Goal: Task Accomplishment & Management: Use online tool/utility

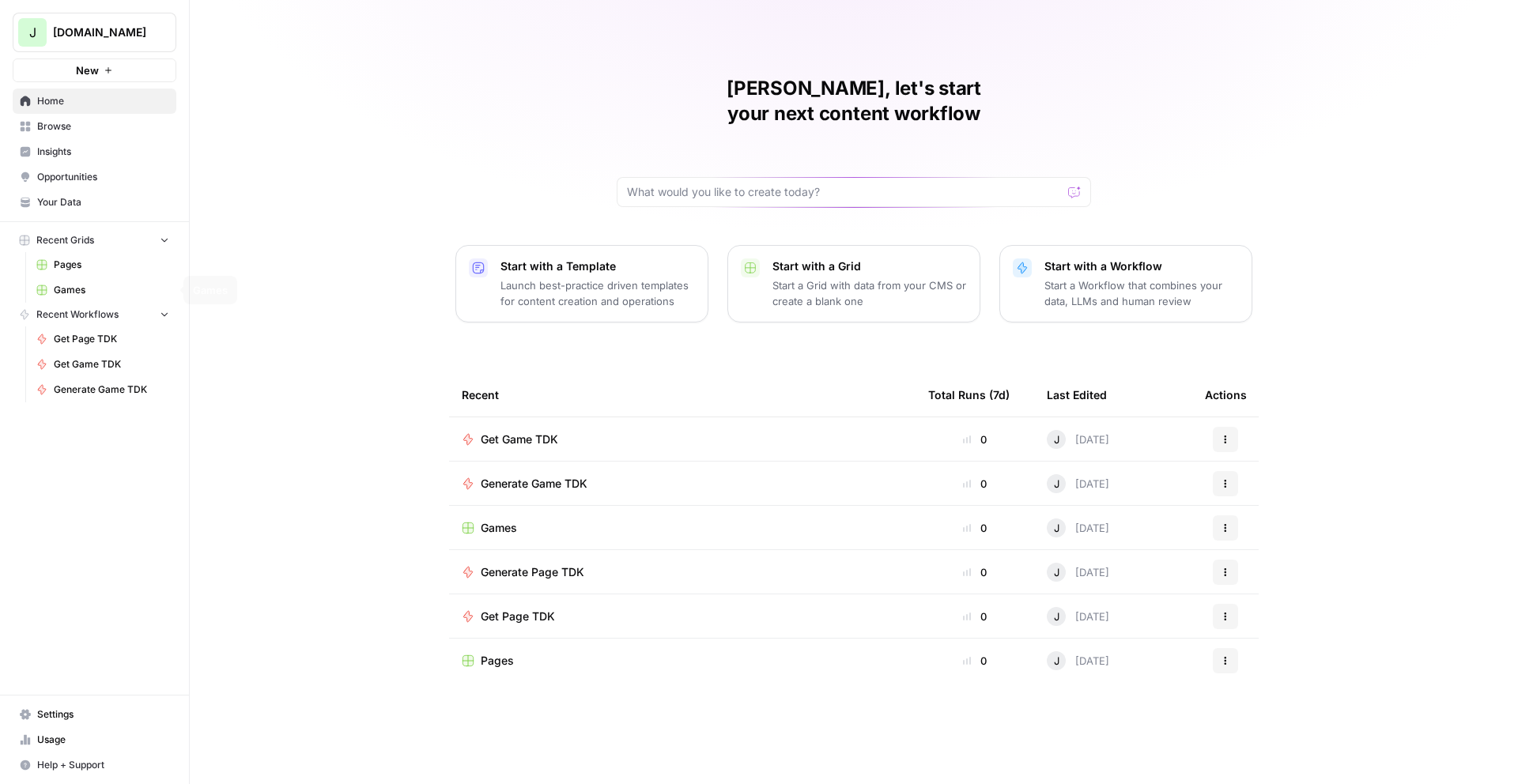
click at [71, 286] on span "Games" at bounding box center [111, 290] width 115 height 15
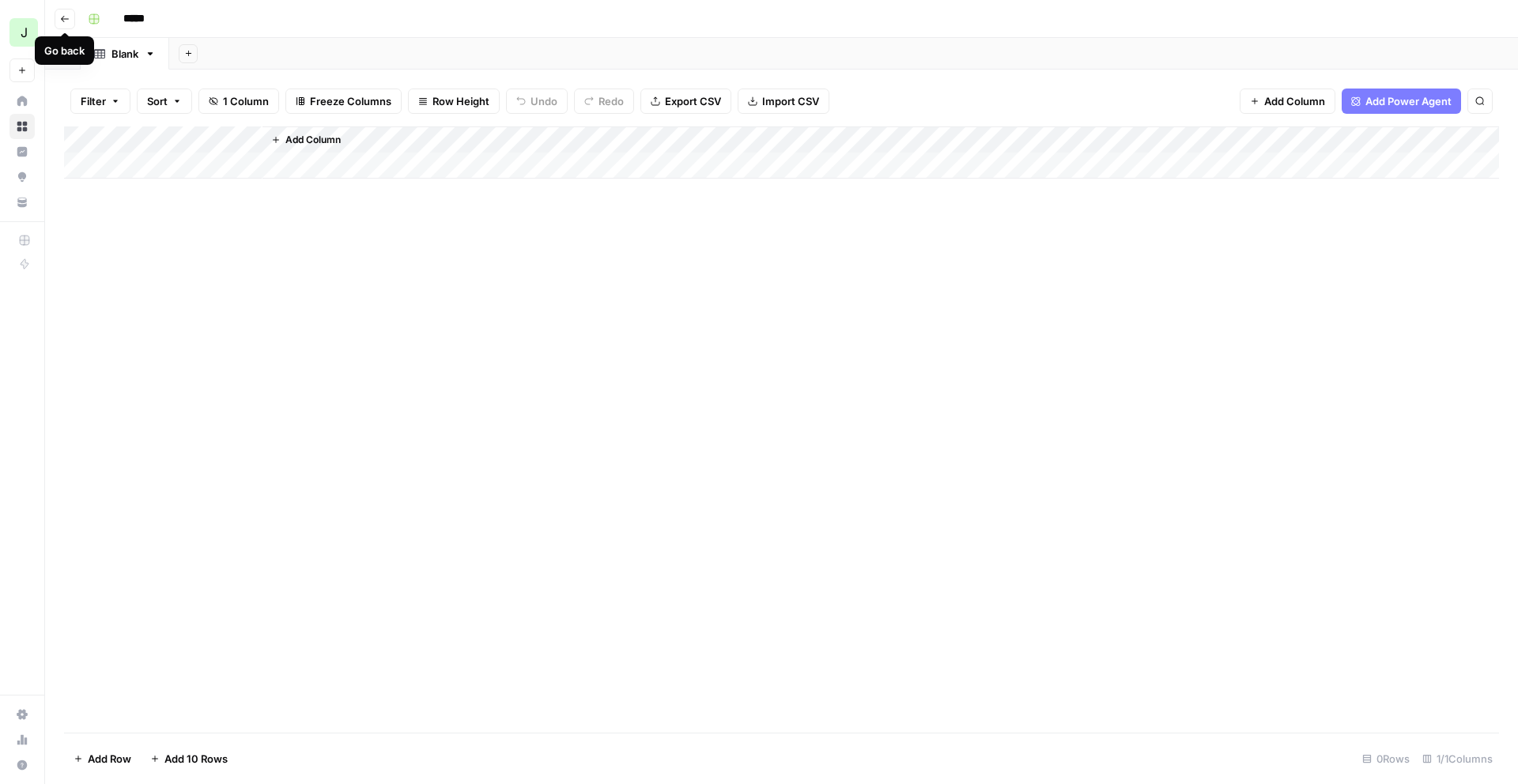
click at [64, 20] on icon "button" at bounding box center [65, 19] width 9 height 9
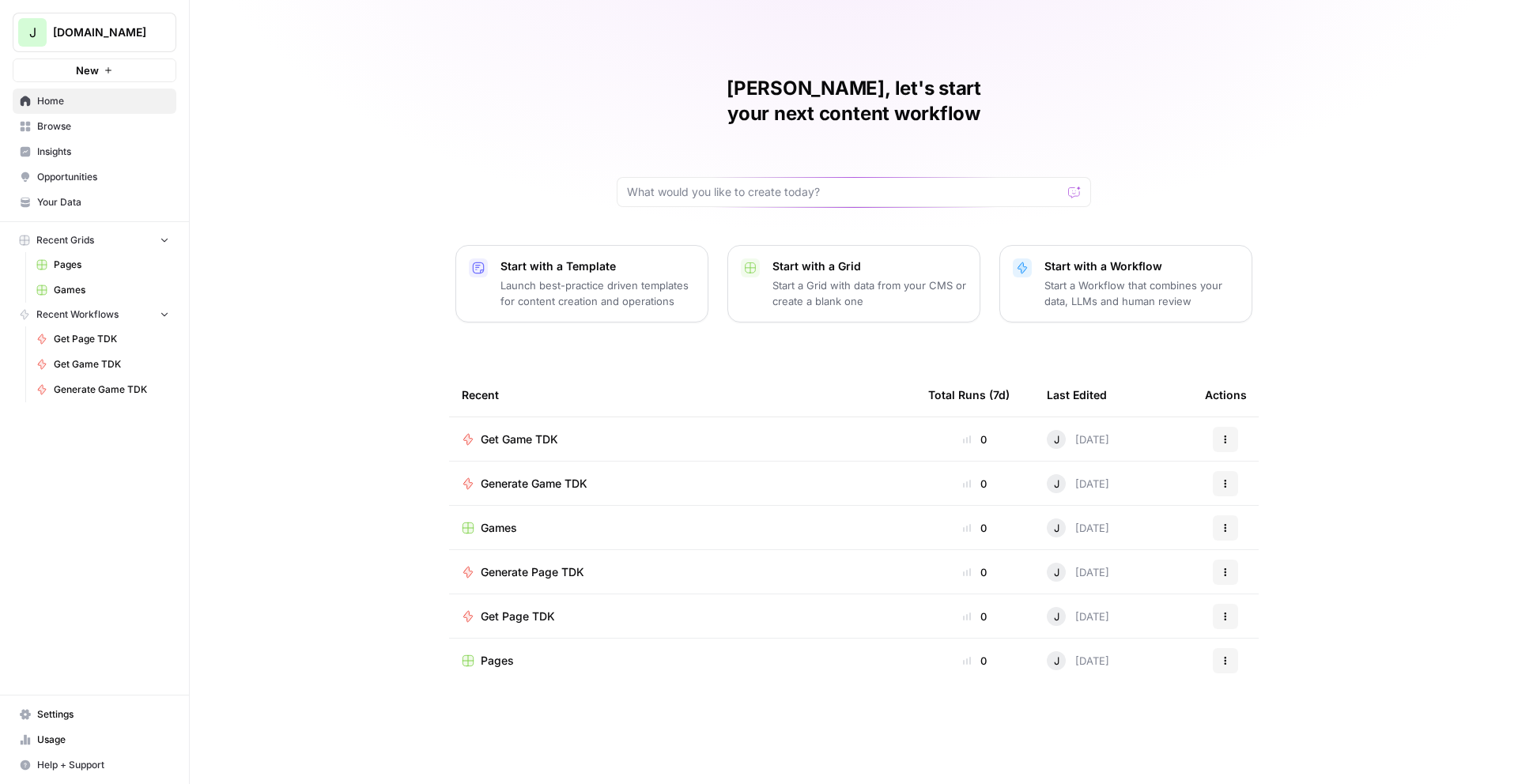
click at [71, 262] on span "Pages" at bounding box center [111, 264] width 115 height 15
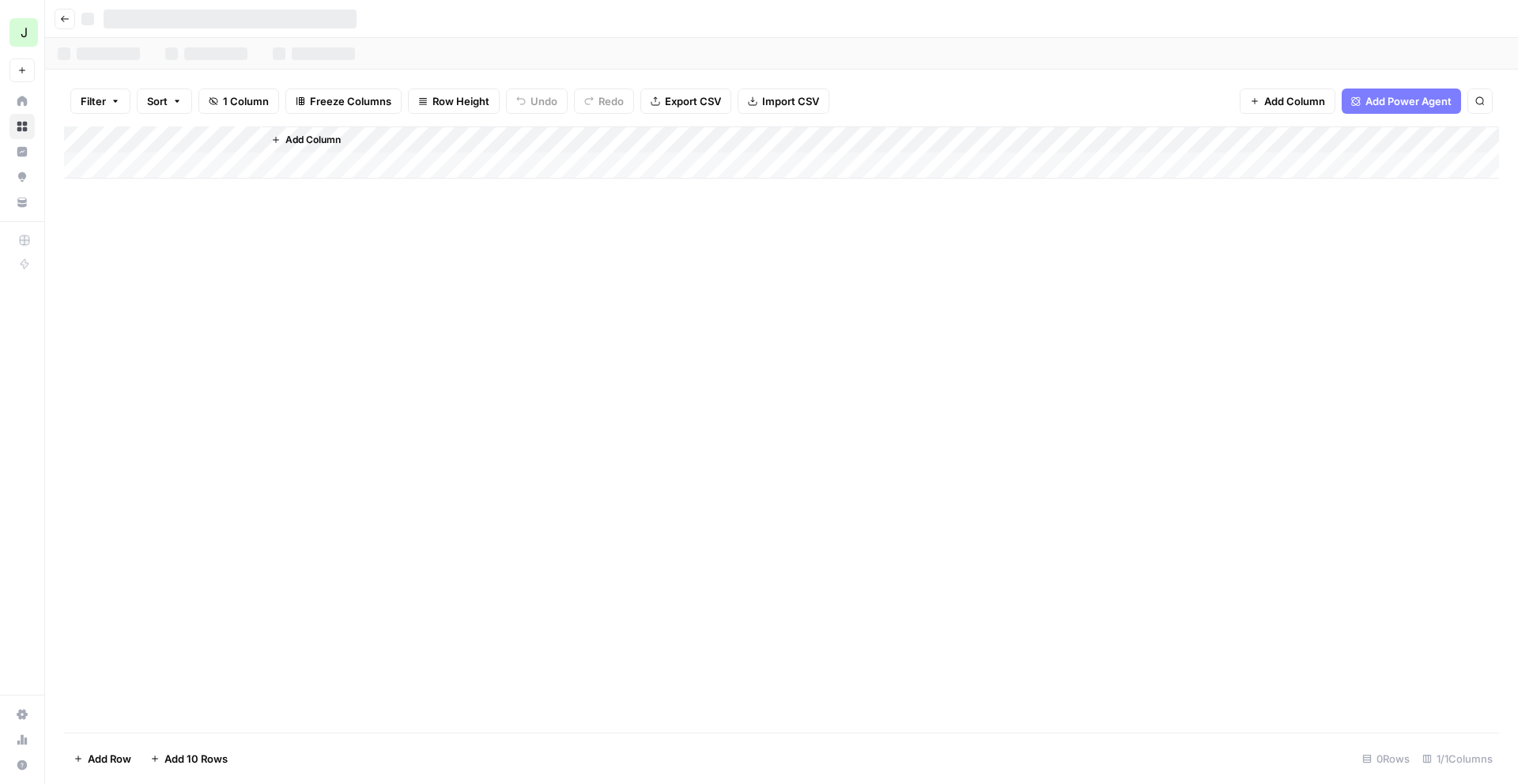
click at [63, 15] on icon "button" at bounding box center [65, 19] width 9 height 9
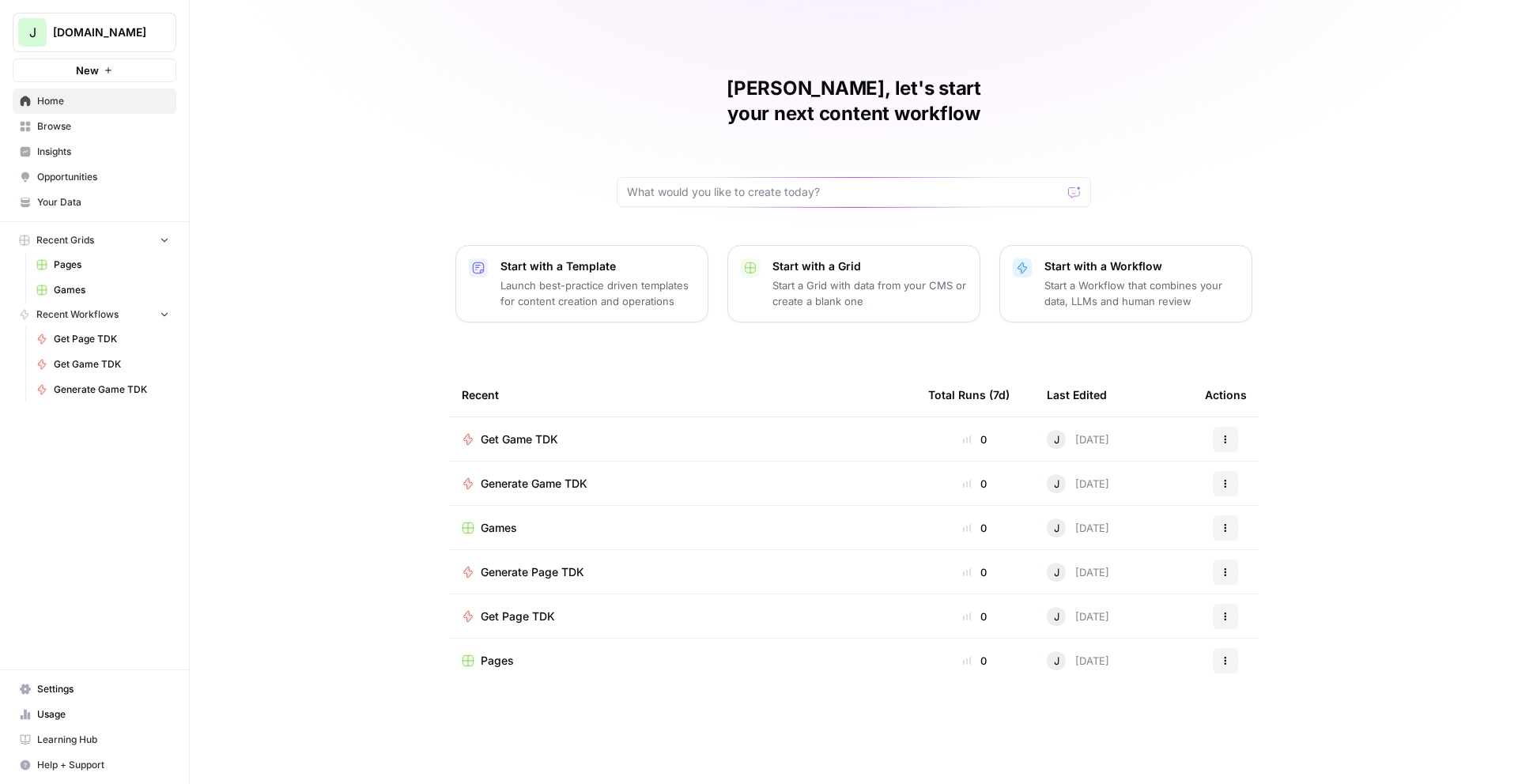
click at [404, 283] on div "[PERSON_NAME], let's start your next content workflow Start with a Template Lau…" at bounding box center [853, 392] width 1329 height 784
click at [58, 283] on span "Games" at bounding box center [111, 290] width 115 height 15
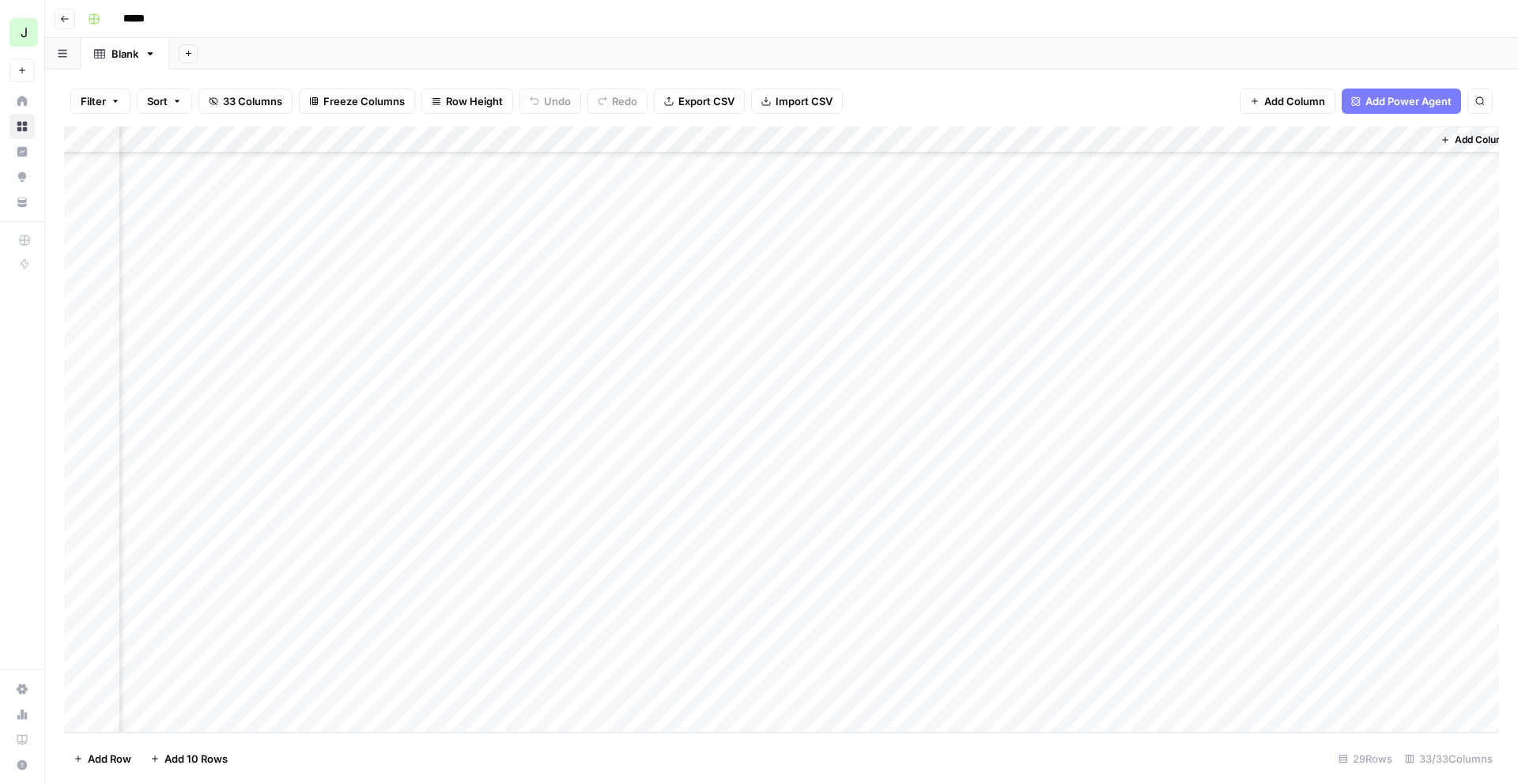
scroll to position [225, 1318]
click at [1284, 686] on div "Add Column" at bounding box center [781, 429] width 1435 height 606
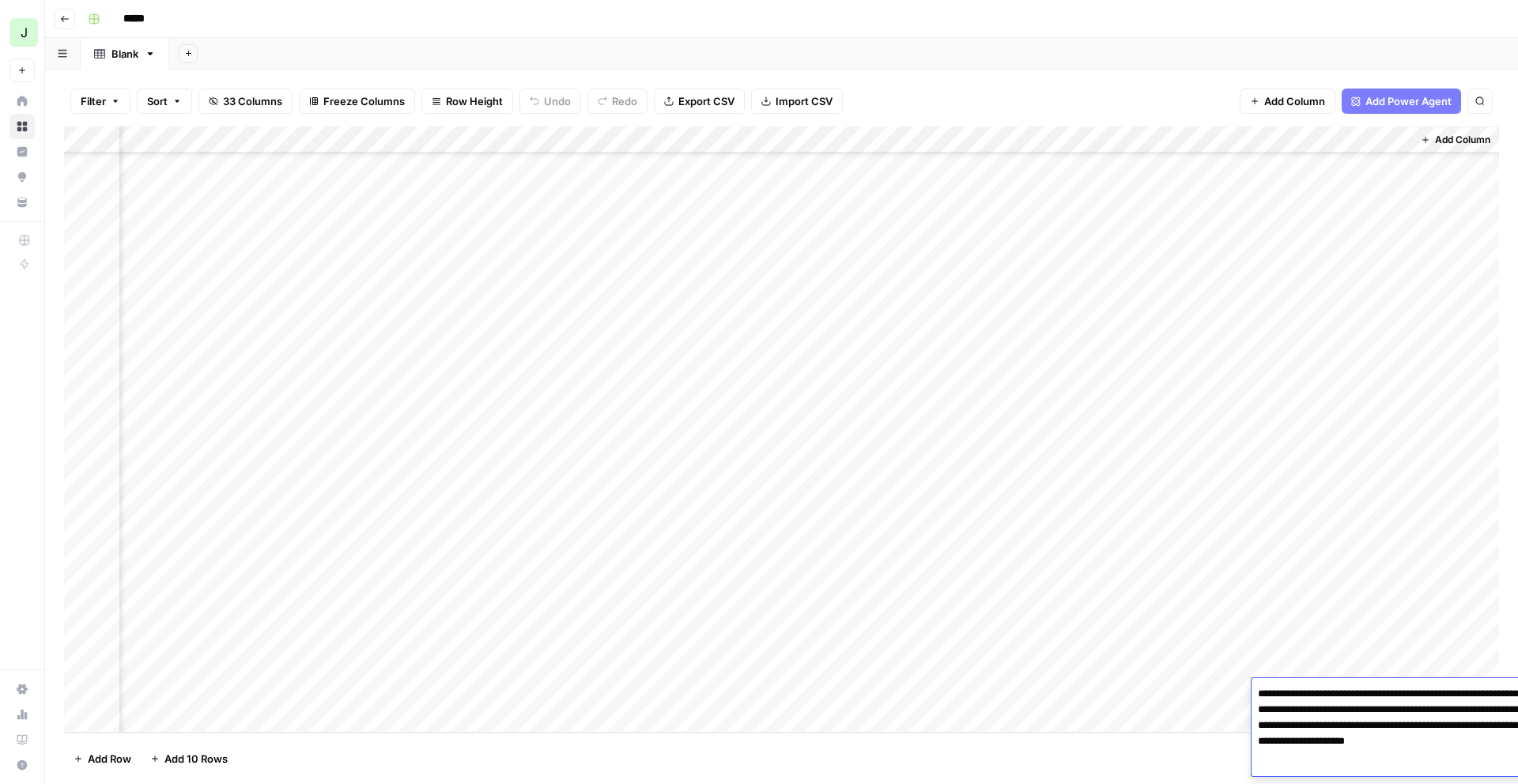
scroll to position [8, 0]
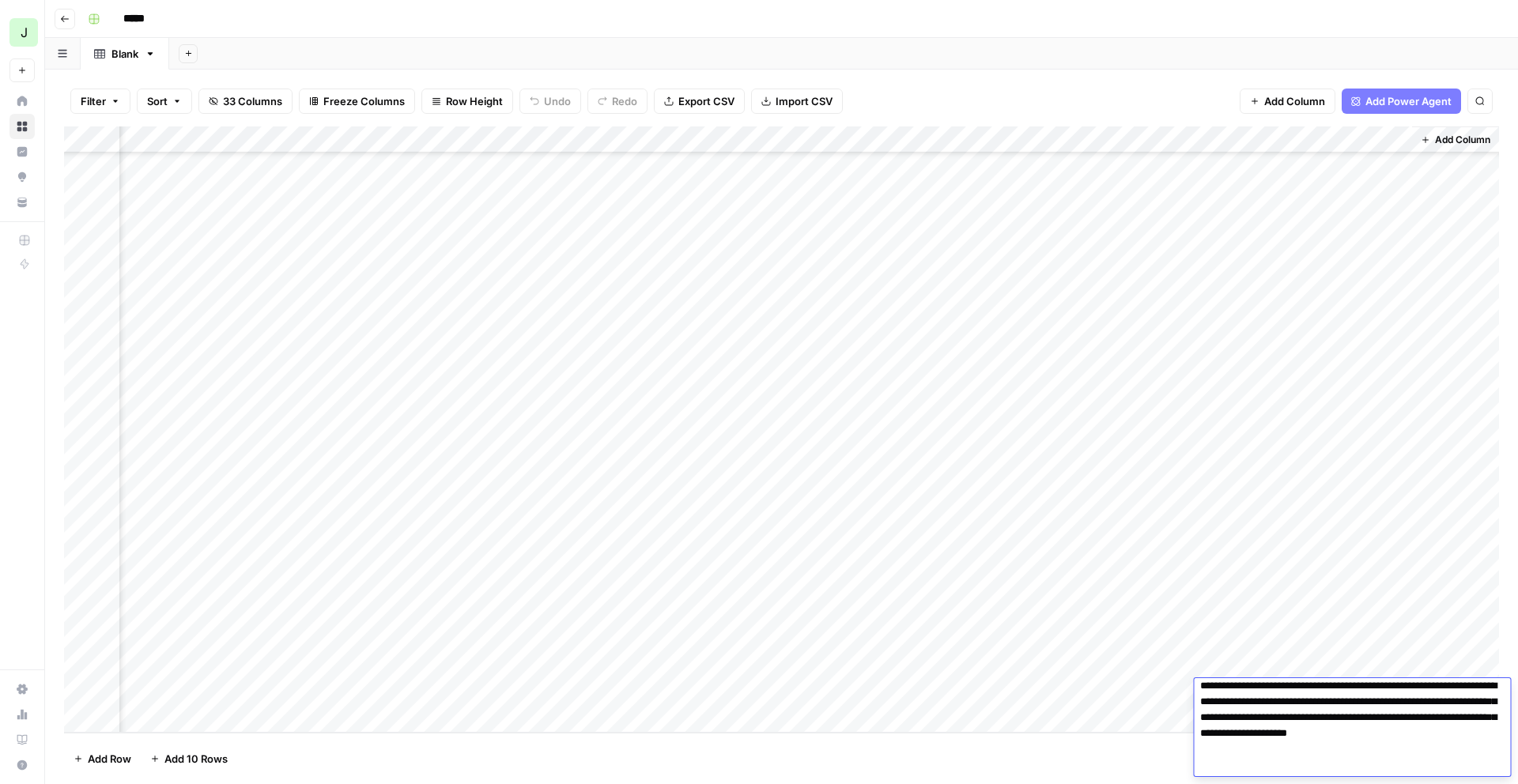
drag, startPoint x: 1362, startPoint y: 691, endPoint x: 1399, endPoint y: 738, distance: 59.8
click at [1399, 738] on textarea "**********" at bounding box center [1352, 725] width 316 height 102
click at [1364, 741] on textarea "**********" at bounding box center [1352, 725] width 316 height 102
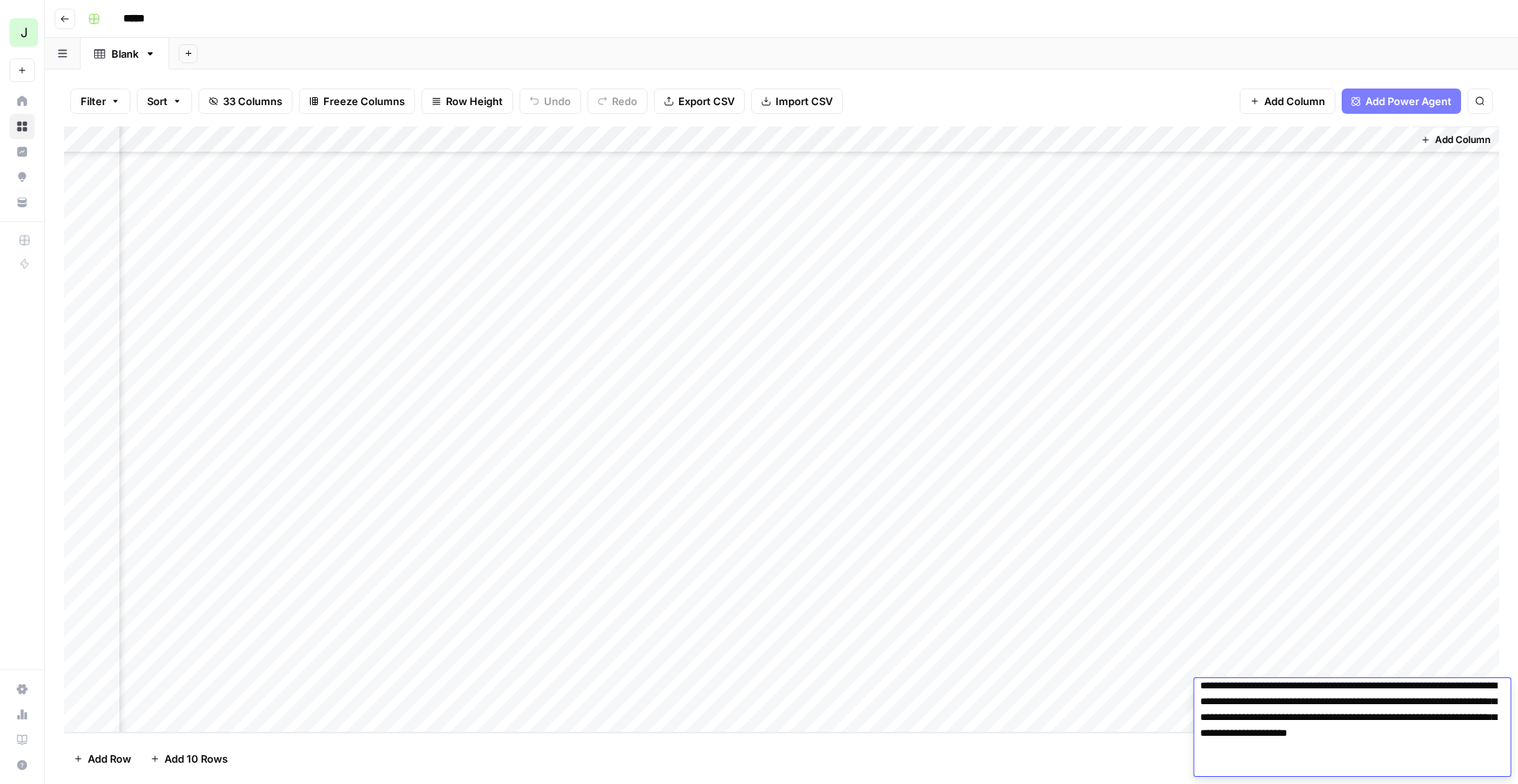
drag, startPoint x: 1118, startPoint y: 718, endPoint x: 1146, endPoint y: 711, distance: 28.9
click at [1118, 718] on div "Add Column" at bounding box center [781, 429] width 1435 height 606
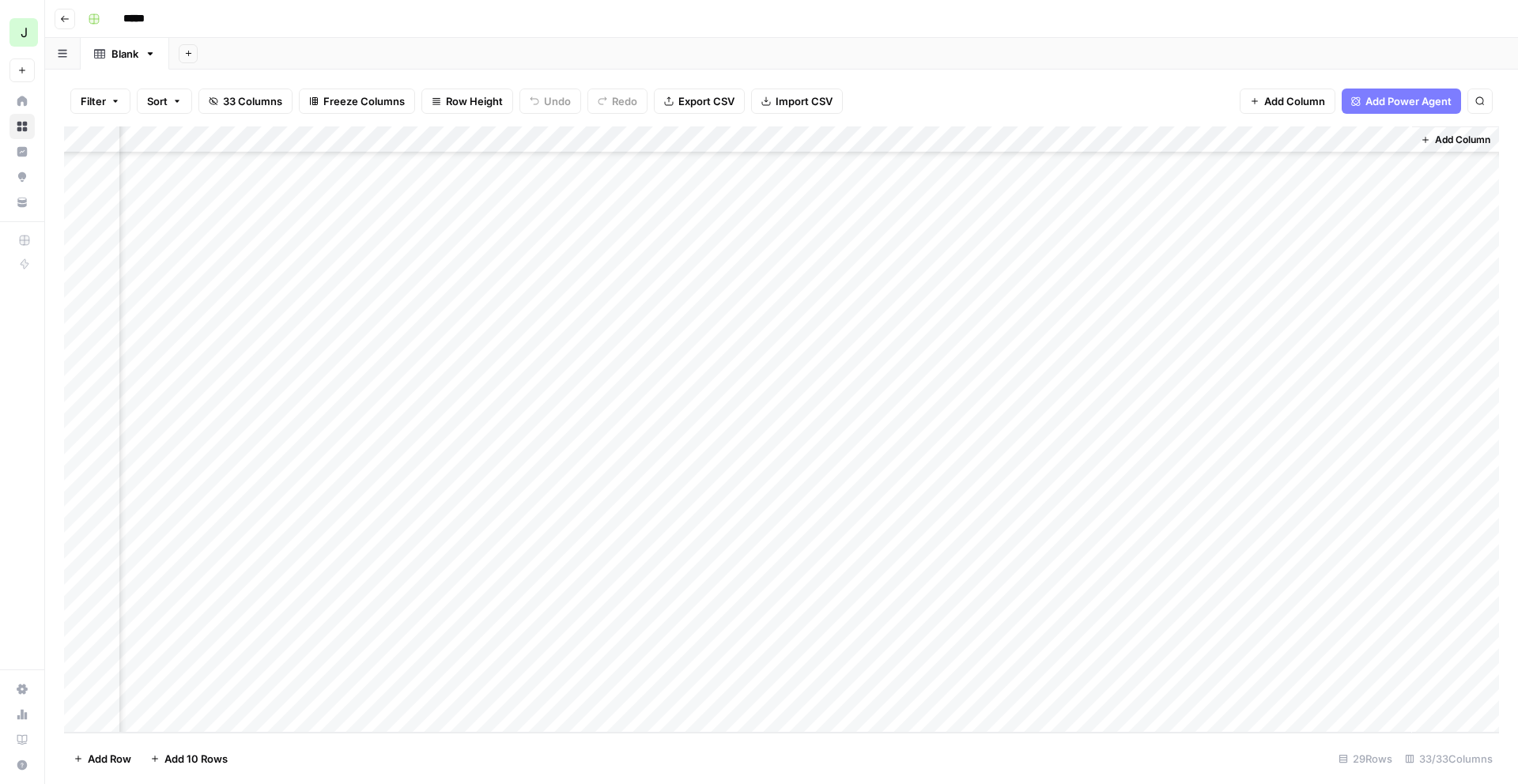
click at [1232, 691] on body "J [DOMAIN_NAME] New Home Browse Insights Opportunities Your Data Recent Grids P…" at bounding box center [759, 392] width 1518 height 784
click at [1219, 653] on div "Add Column" at bounding box center [781, 429] width 1435 height 606
click at [1216, 657] on div "Add Column" at bounding box center [781, 429] width 1435 height 606
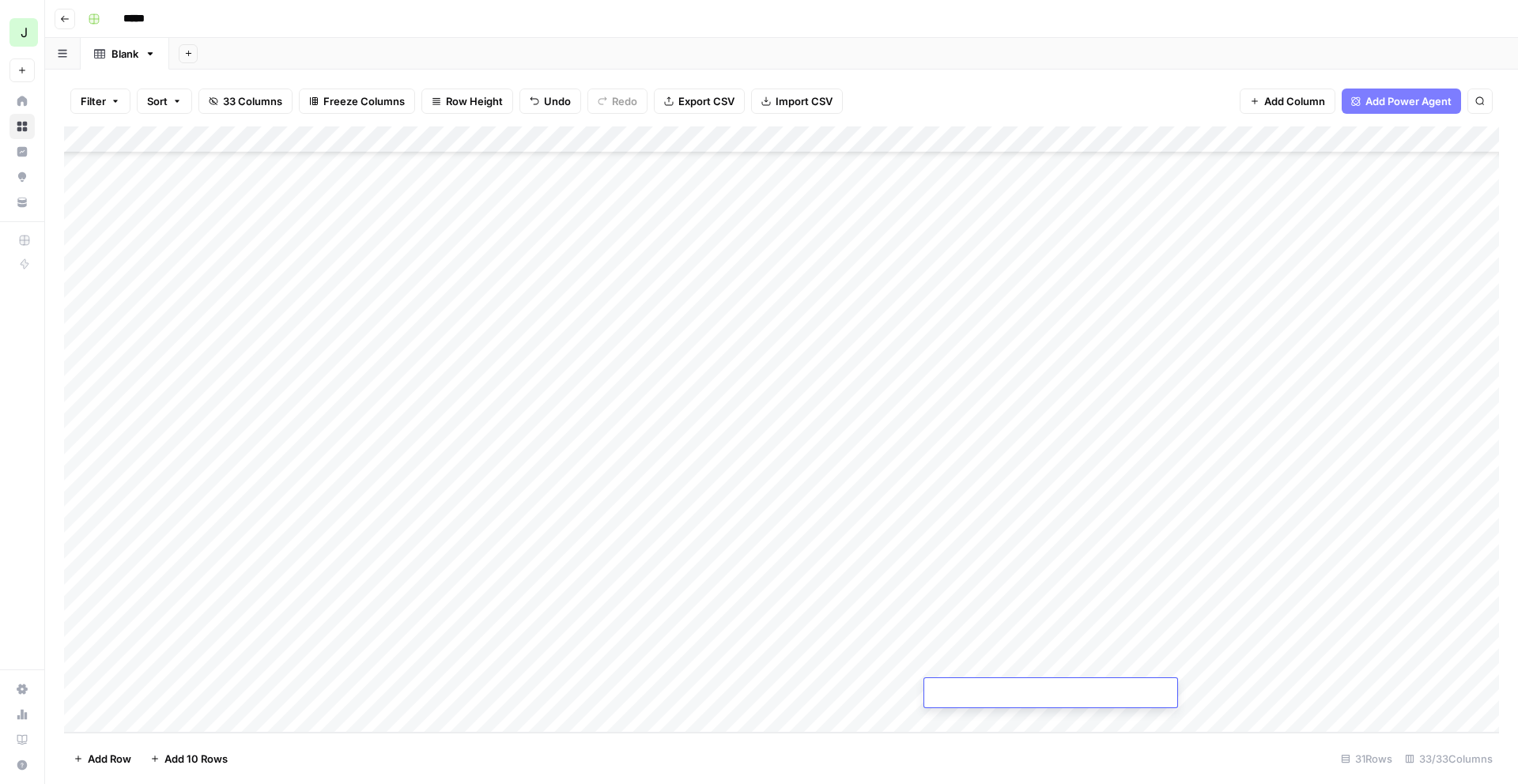
click at [83, 668] on div "Add Column" at bounding box center [781, 429] width 1435 height 606
click at [80, 691] on div "Add Column" at bounding box center [781, 429] width 1435 height 606
click at [104, 756] on span "Delete 2 Rows" at bounding box center [108, 758] width 71 height 15
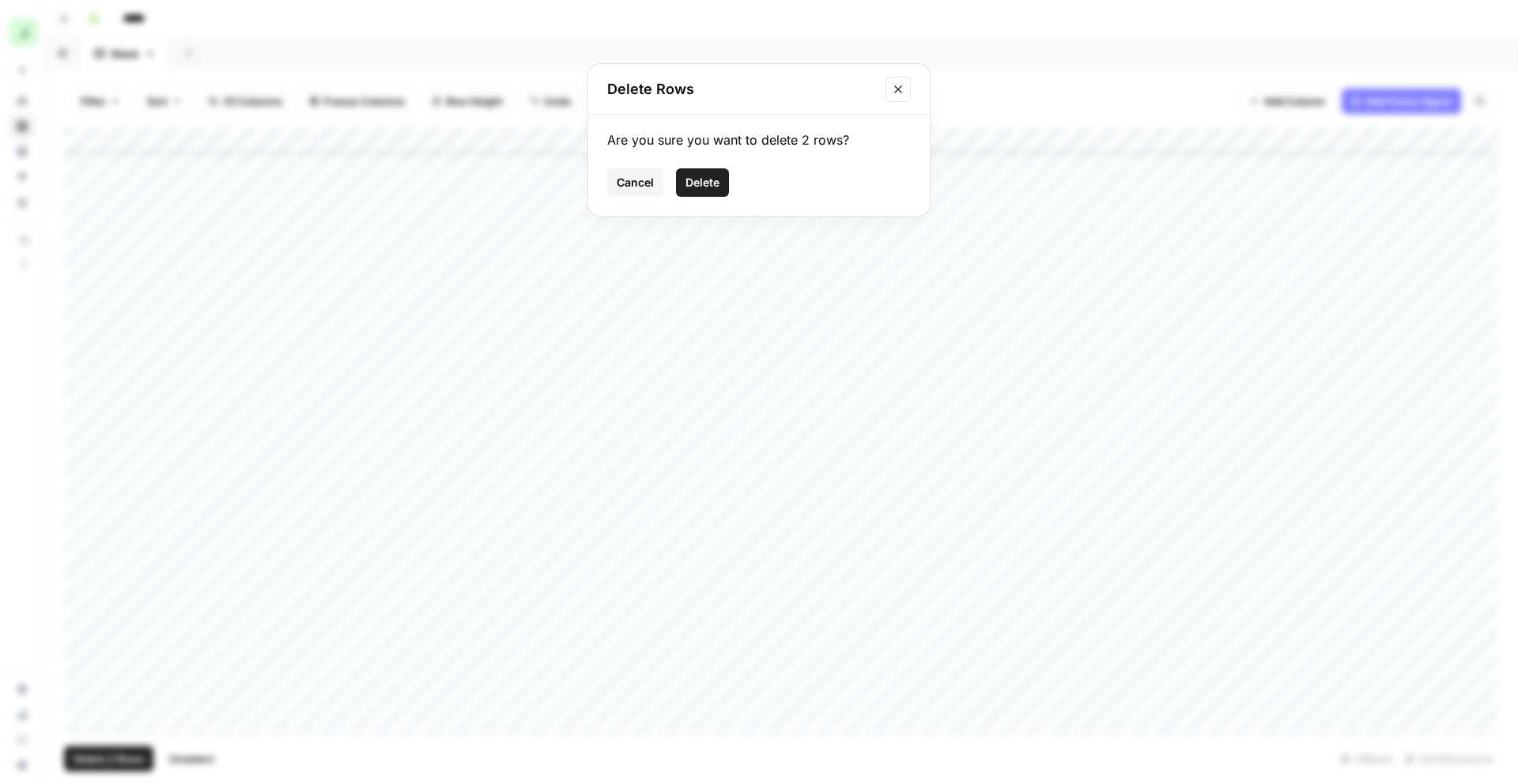
click at [697, 193] on button "Delete" at bounding box center [703, 182] width 53 height 28
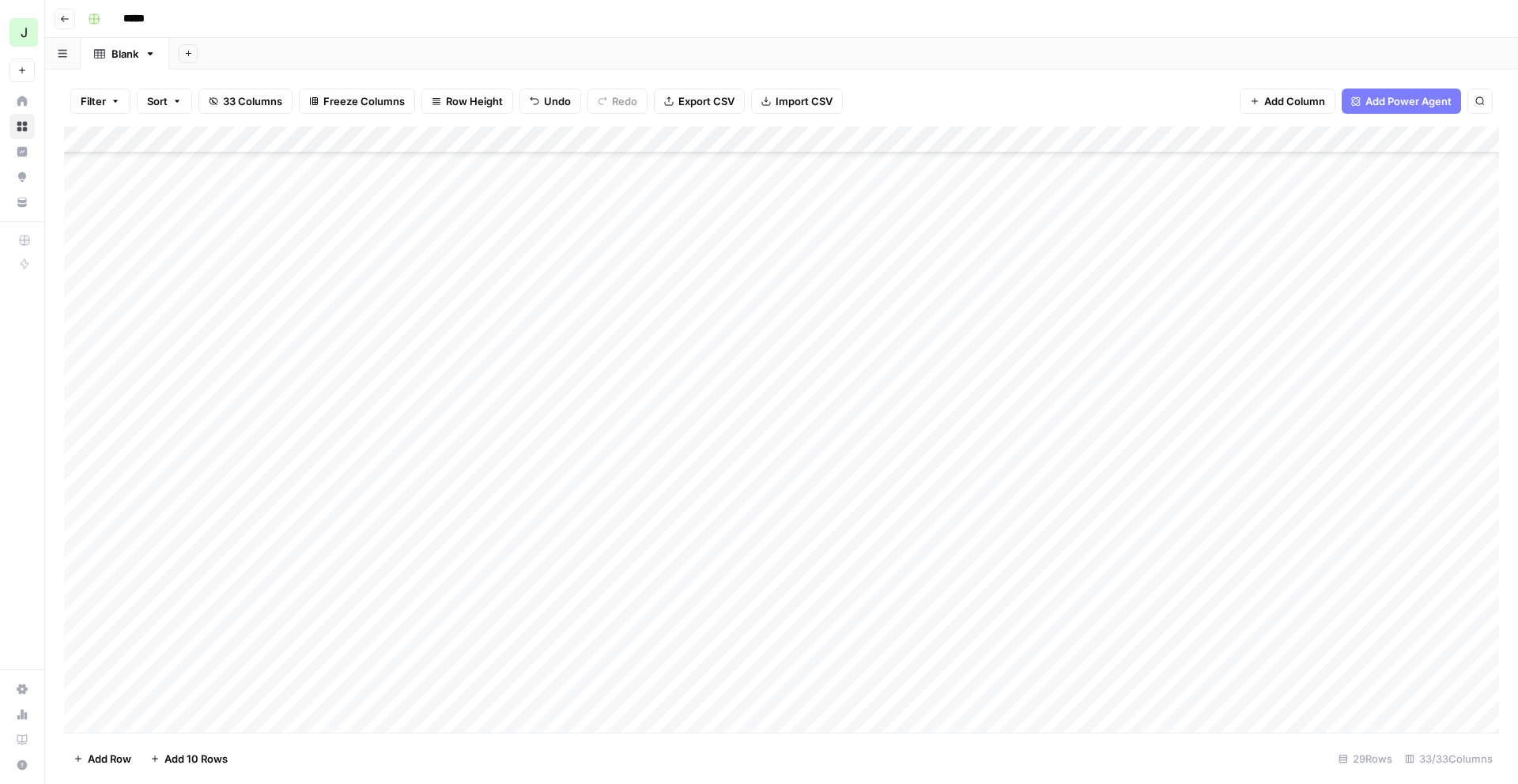
scroll to position [225, 0]
click at [1172, 48] on div "Add Sheet" at bounding box center [844, 53] width 1349 height 32
click at [925, 73] on div "Filter Sort 33 Columns Freeze Columns Row Height Undo Redo Export CSV Import CS…" at bounding box center [781, 427] width 1473 height 714
drag, startPoint x: 914, startPoint y: 51, endPoint x: 875, endPoint y: 146, distance: 102.7
click at [914, 51] on div "Add Sheet" at bounding box center [844, 53] width 1349 height 32
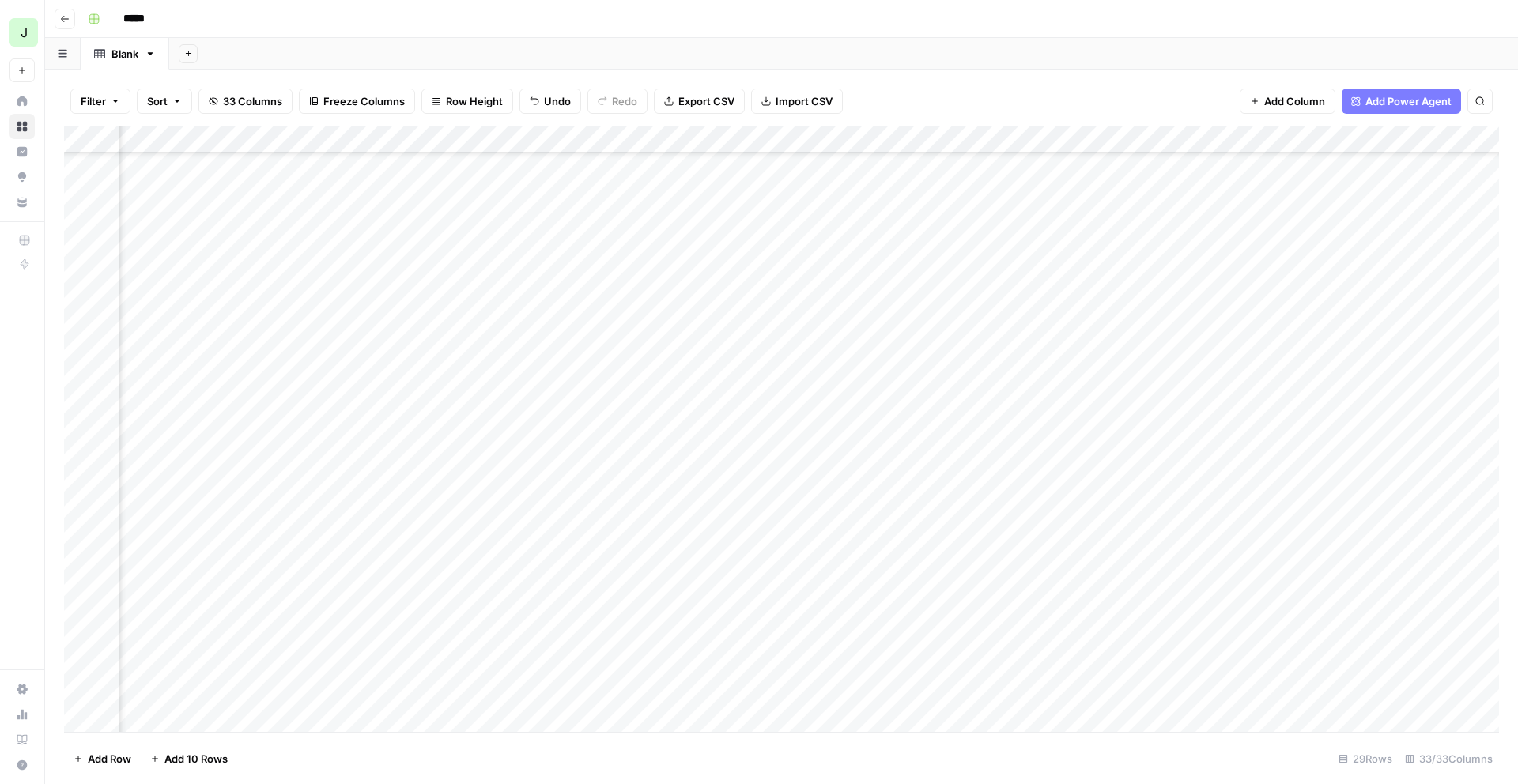
scroll to position [225, 1131]
click at [1388, 550] on div "Add Column" at bounding box center [781, 429] width 1435 height 606
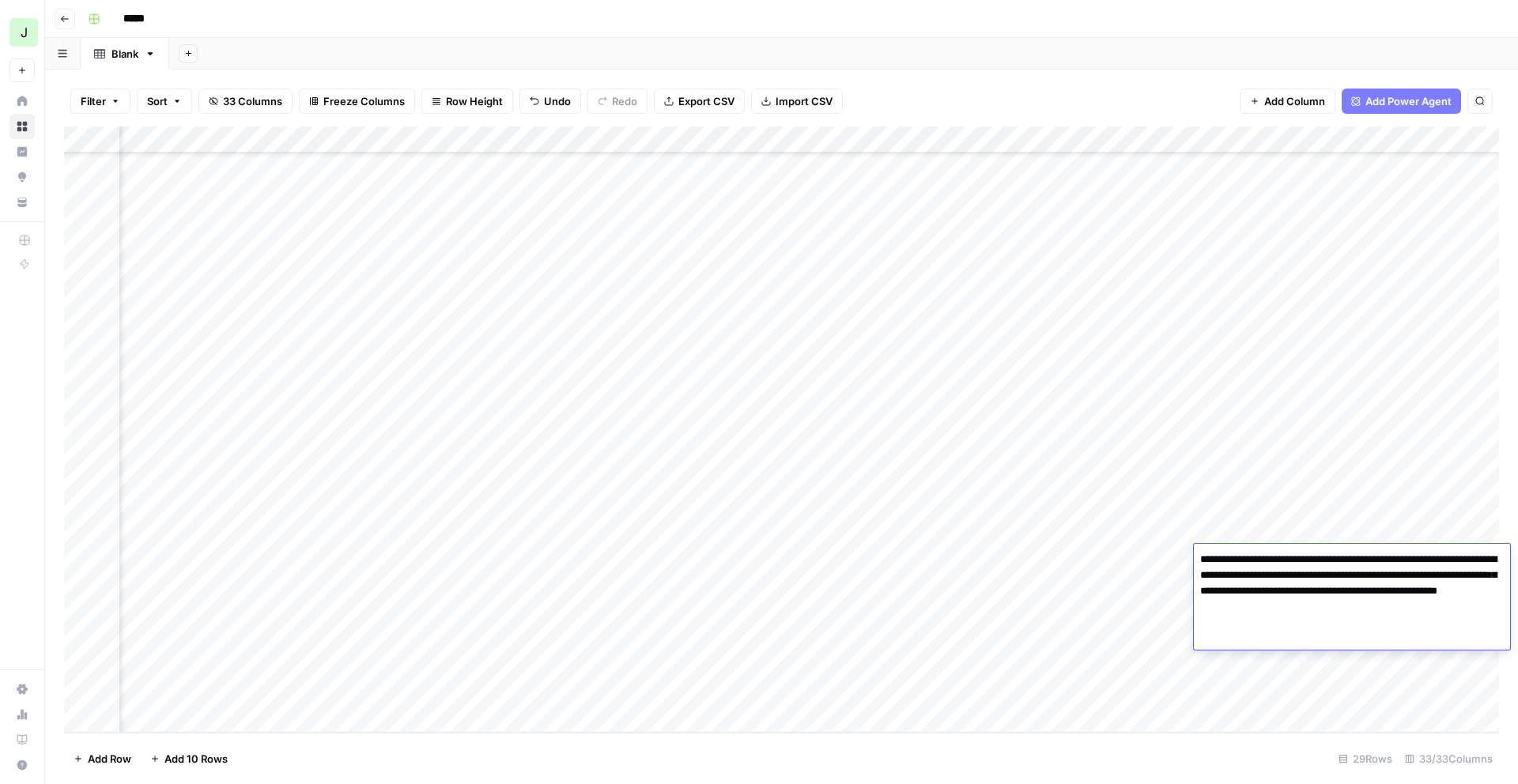
drag, startPoint x: 1313, startPoint y: 561, endPoint x: 1423, endPoint y: 564, distance: 110.0
click at [1421, 563] on textarea "**********" at bounding box center [1352, 599] width 316 height 102
click at [1391, 561] on textarea "**********" at bounding box center [1352, 599] width 316 height 102
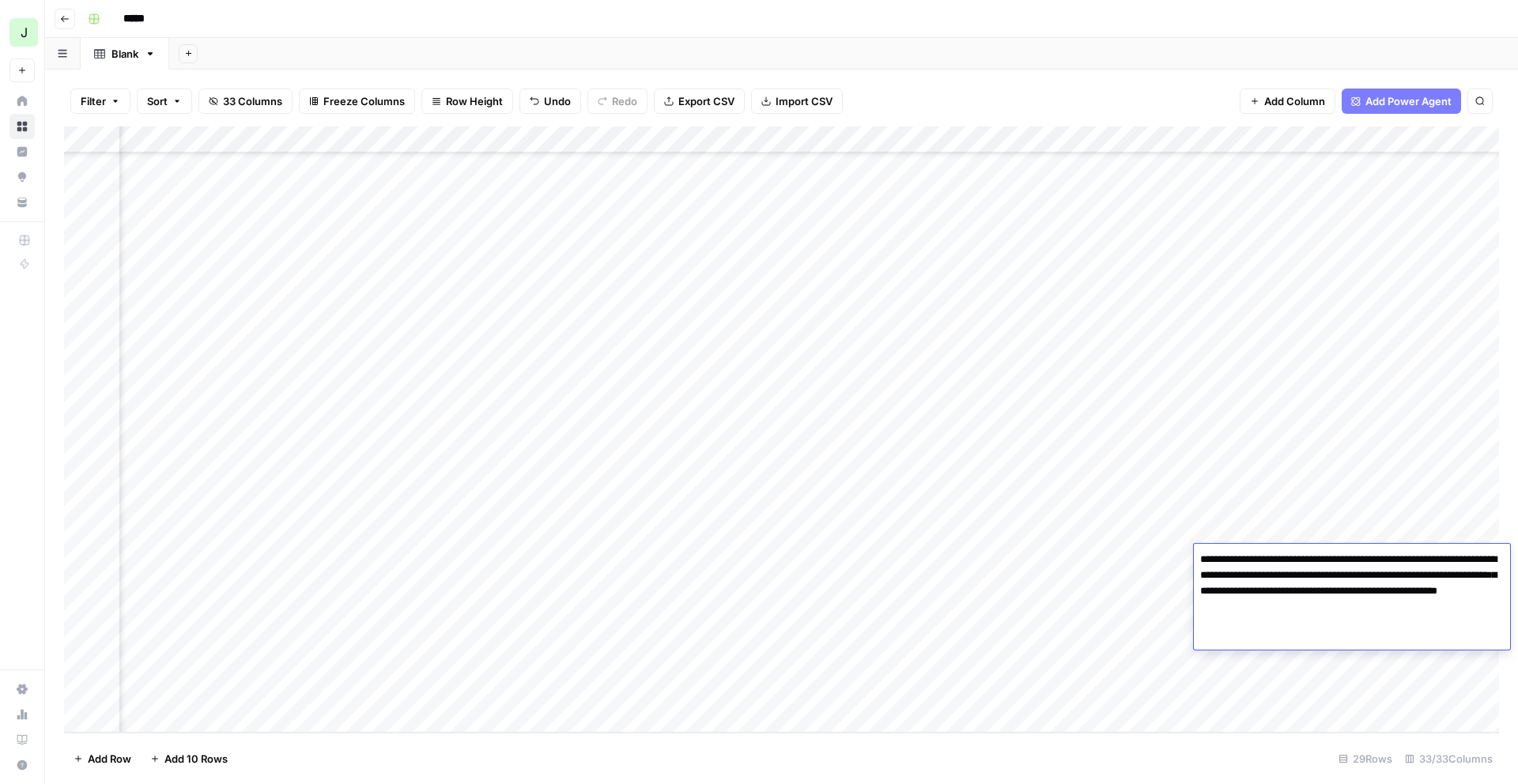
click at [1336, 642] on textarea "**********" at bounding box center [1352, 599] width 316 height 102
click at [1360, 506] on div "Add Column" at bounding box center [781, 429] width 1435 height 606
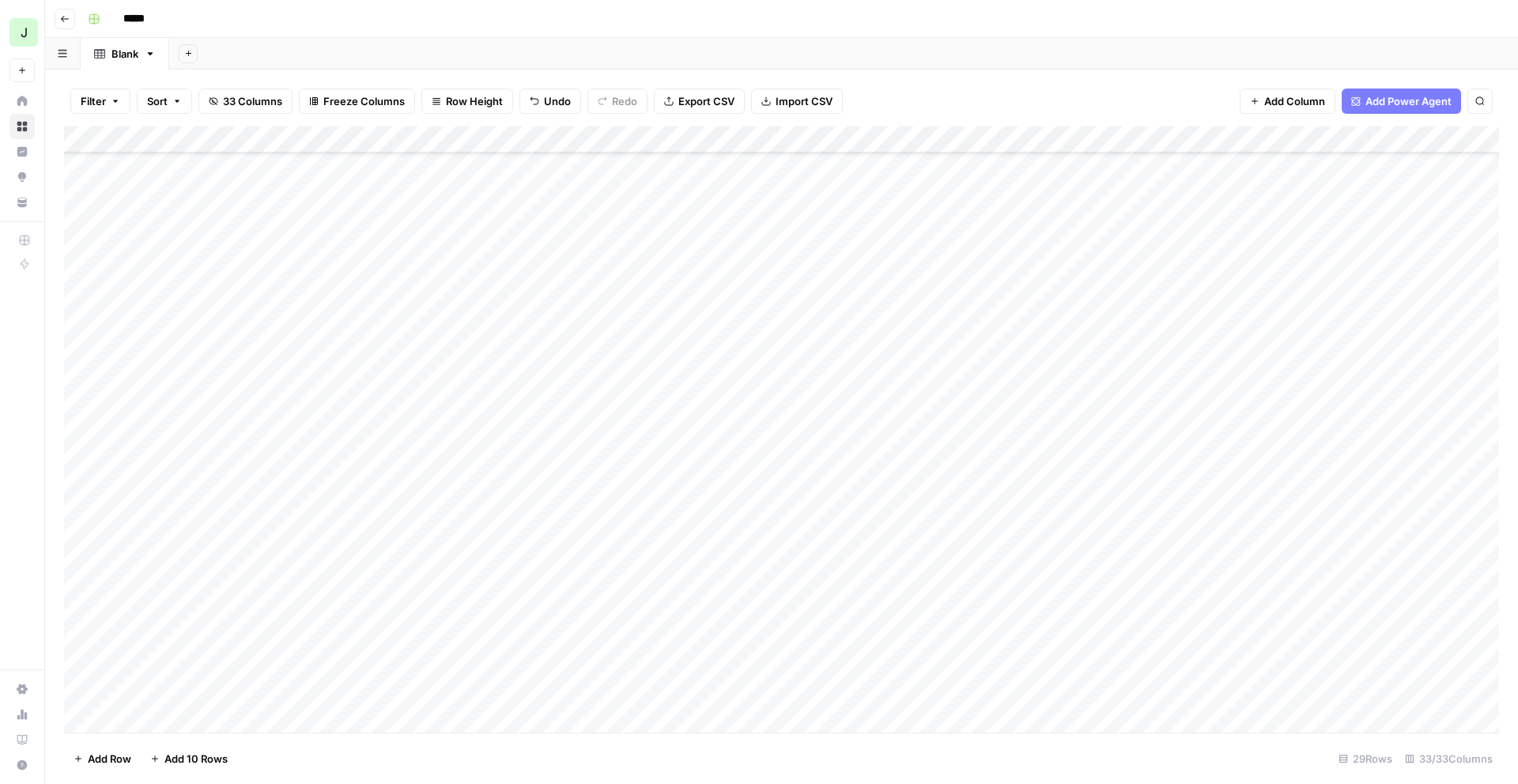
scroll to position [0, 0]
click at [62, 21] on icon "button" at bounding box center [65, 19] width 9 height 9
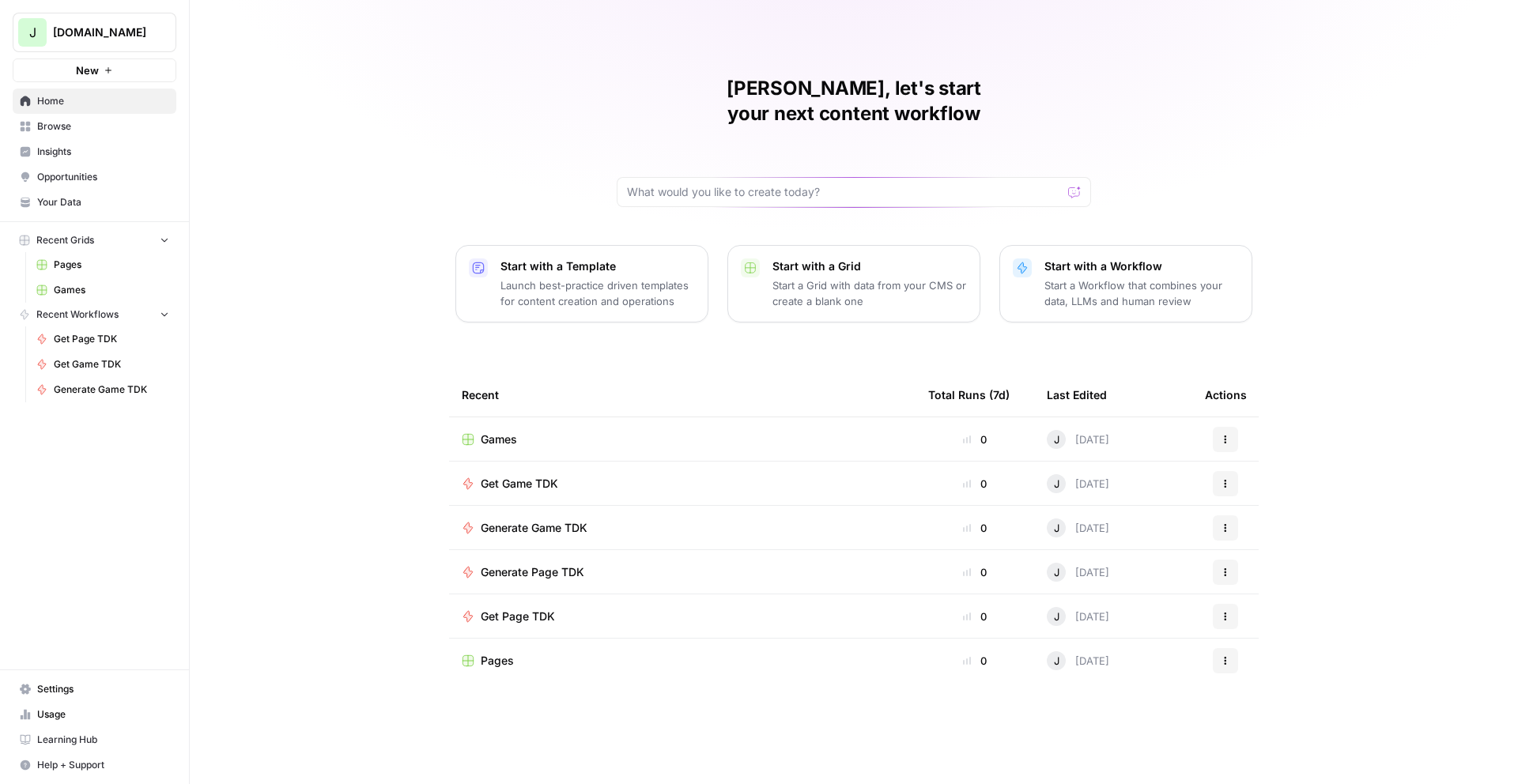
click at [87, 287] on span "Games" at bounding box center [111, 290] width 115 height 15
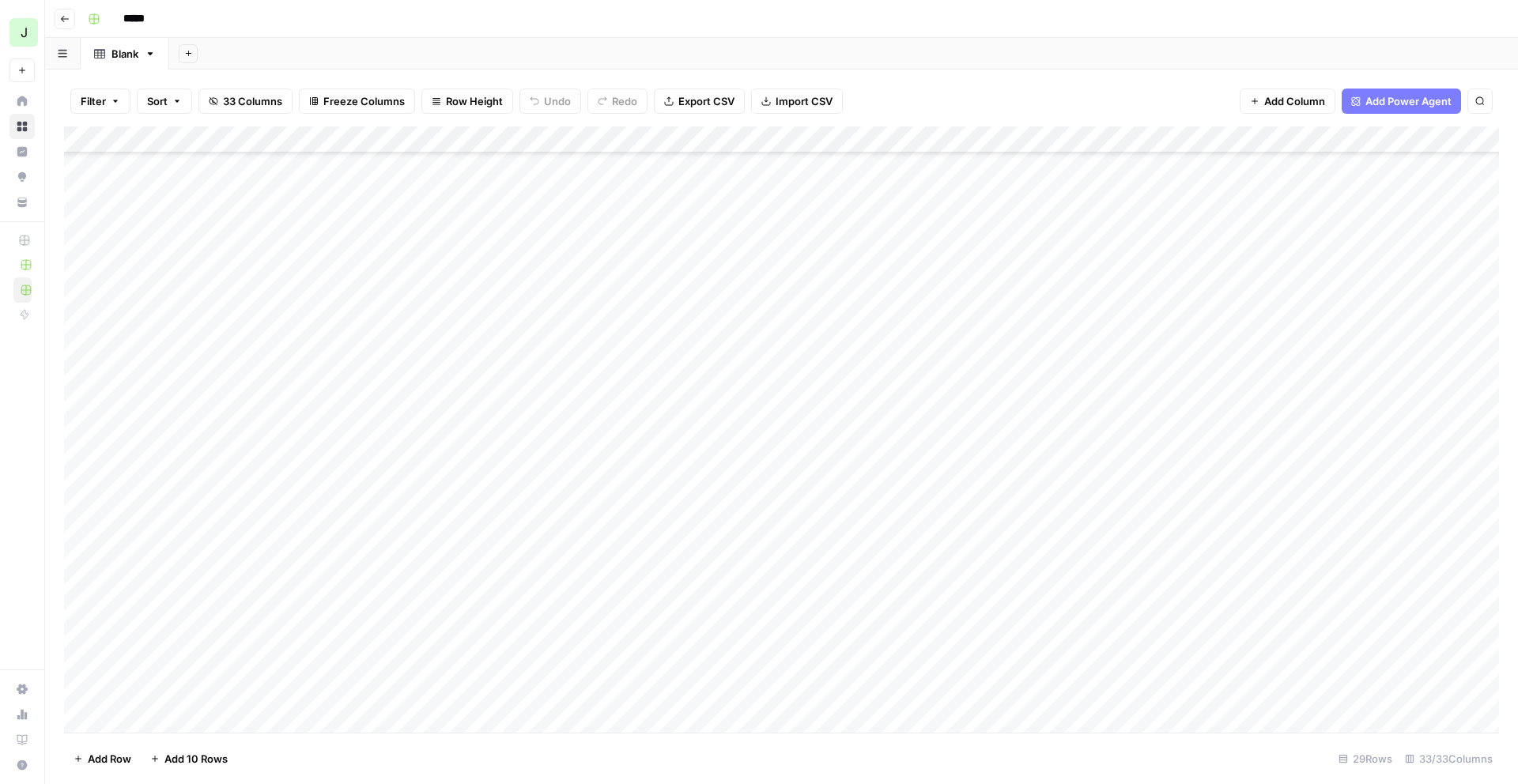
scroll to position [225, 0]
click at [284, 740] on footer "Add Row Add 10 Rows 29 Rows 33/33 Columns" at bounding box center [781, 758] width 1435 height 52
click at [469, 696] on div "Add Column" at bounding box center [781, 429] width 1435 height 606
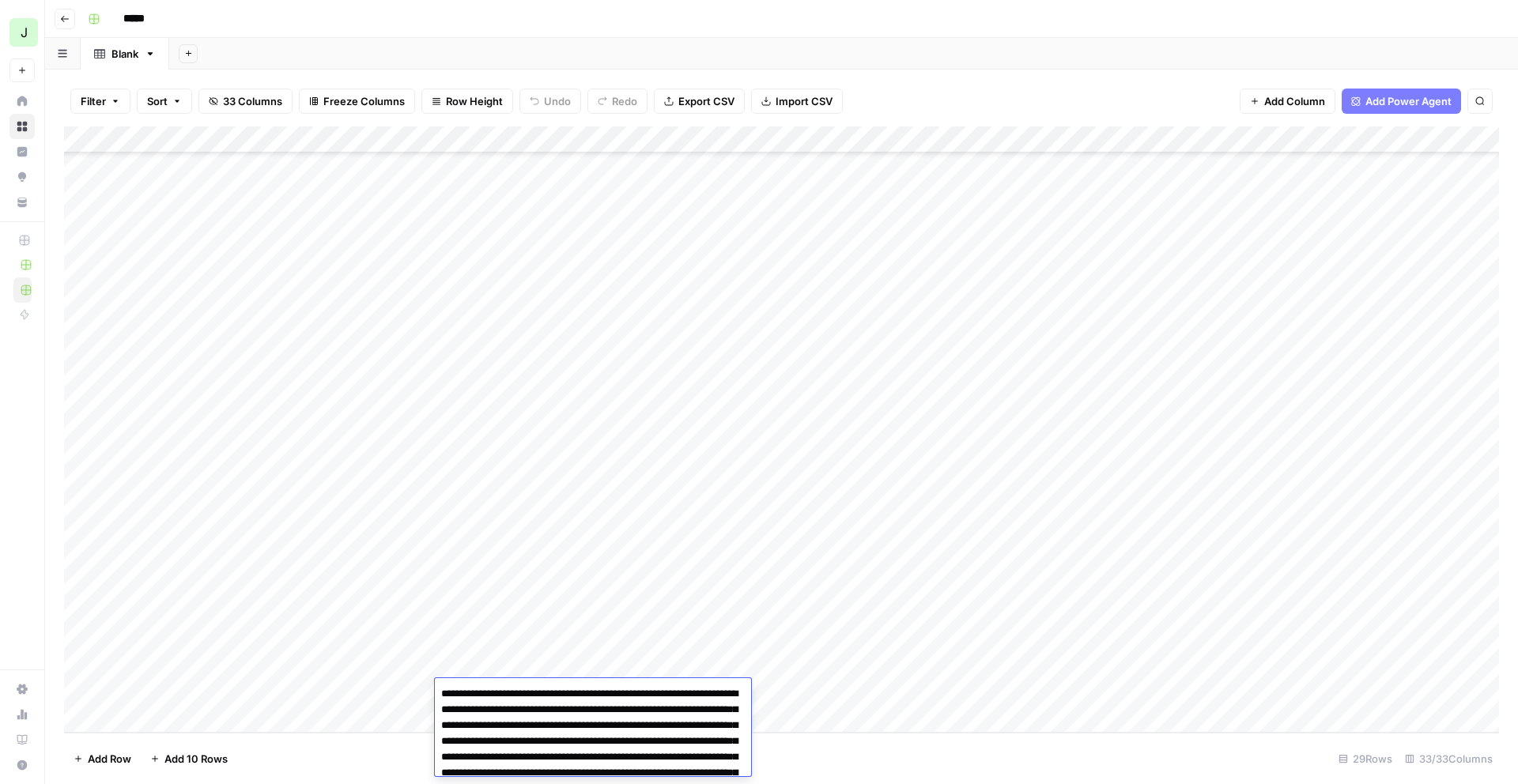
scroll to position [55, 0]
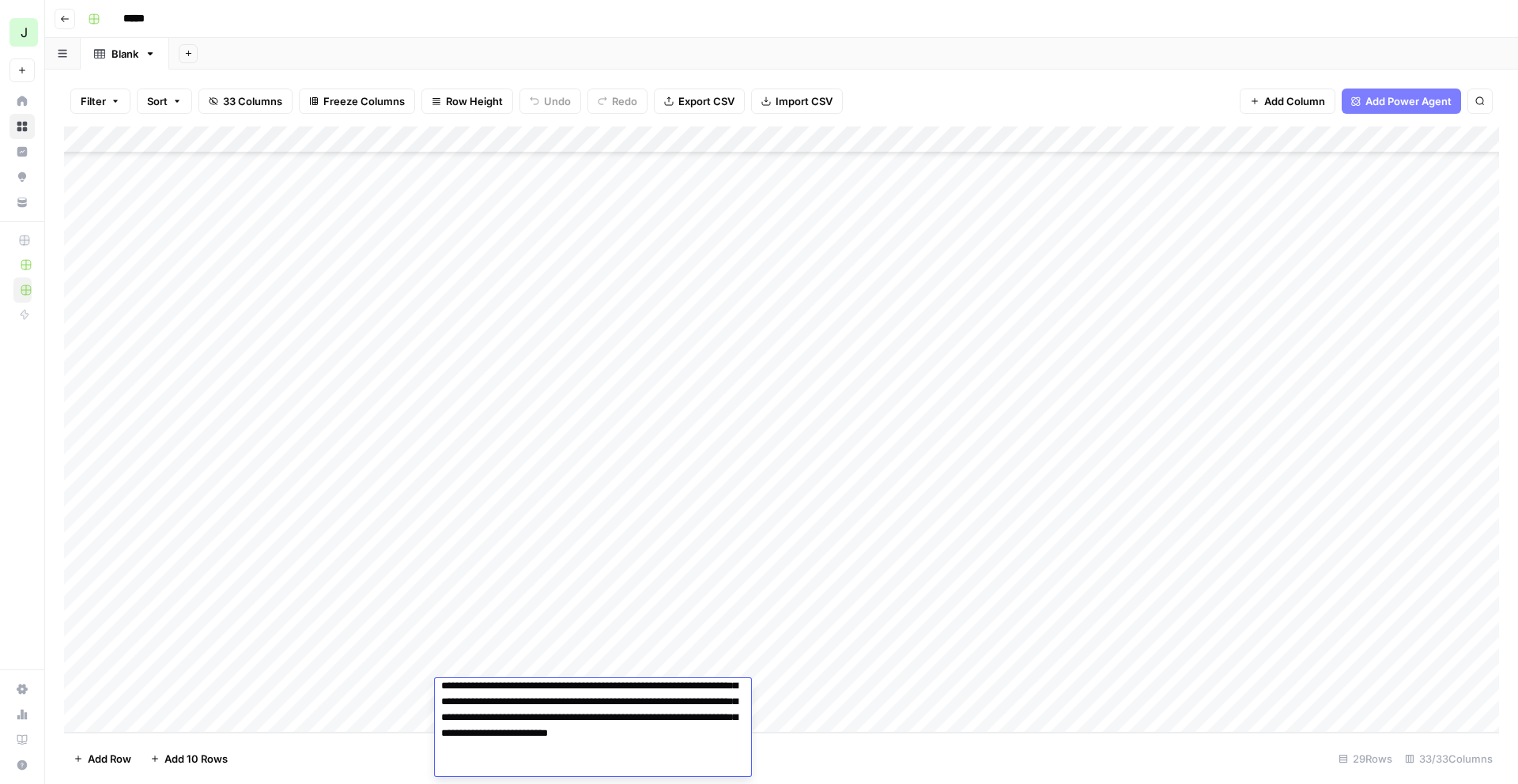
click at [375, 727] on div "Add Column" at bounding box center [781, 429] width 1435 height 606
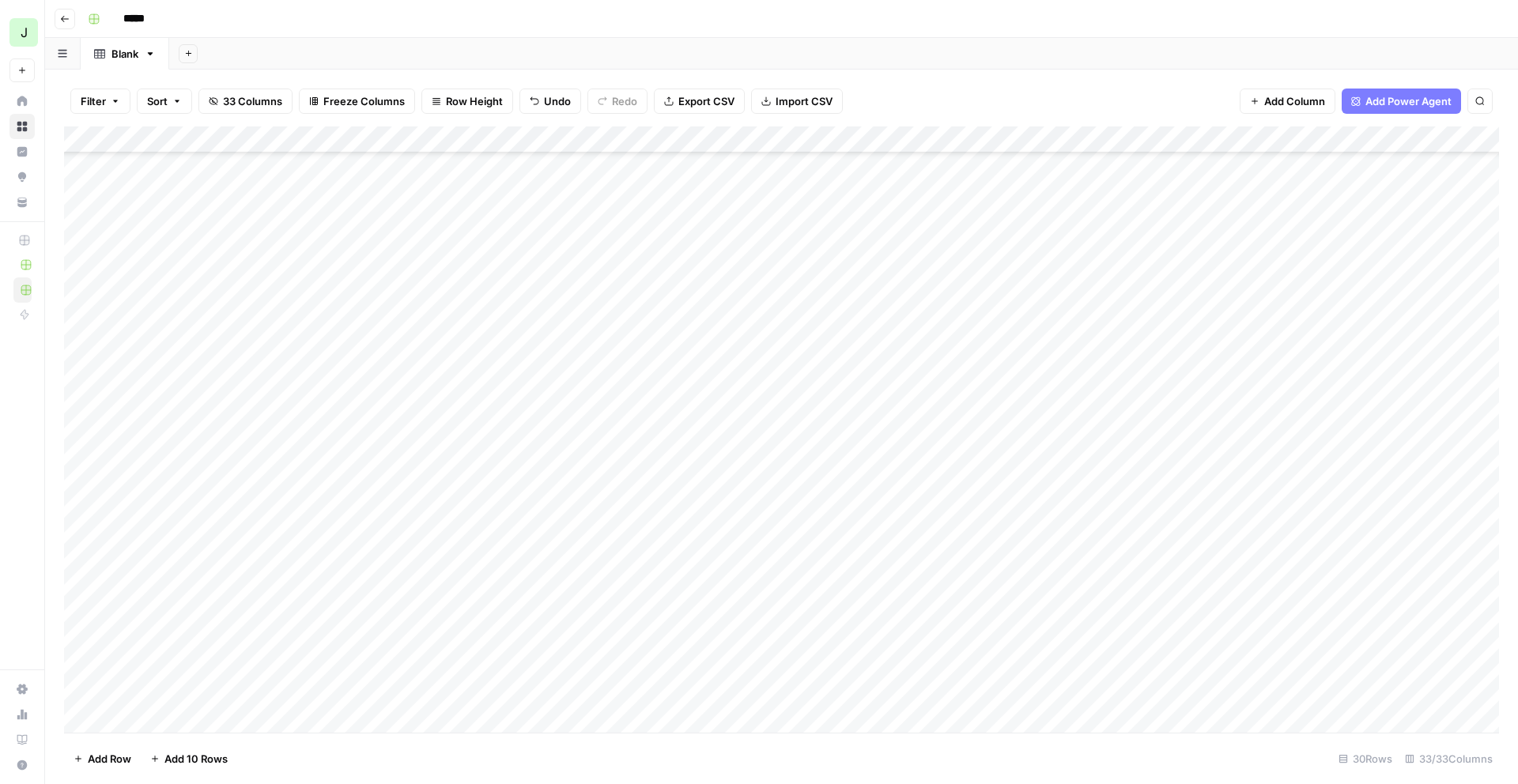
scroll to position [252, 0]
click at [460, 530] on div "Add Column" at bounding box center [781, 429] width 1435 height 606
click at [405, 722] on div "Add Column" at bounding box center [781, 429] width 1435 height 606
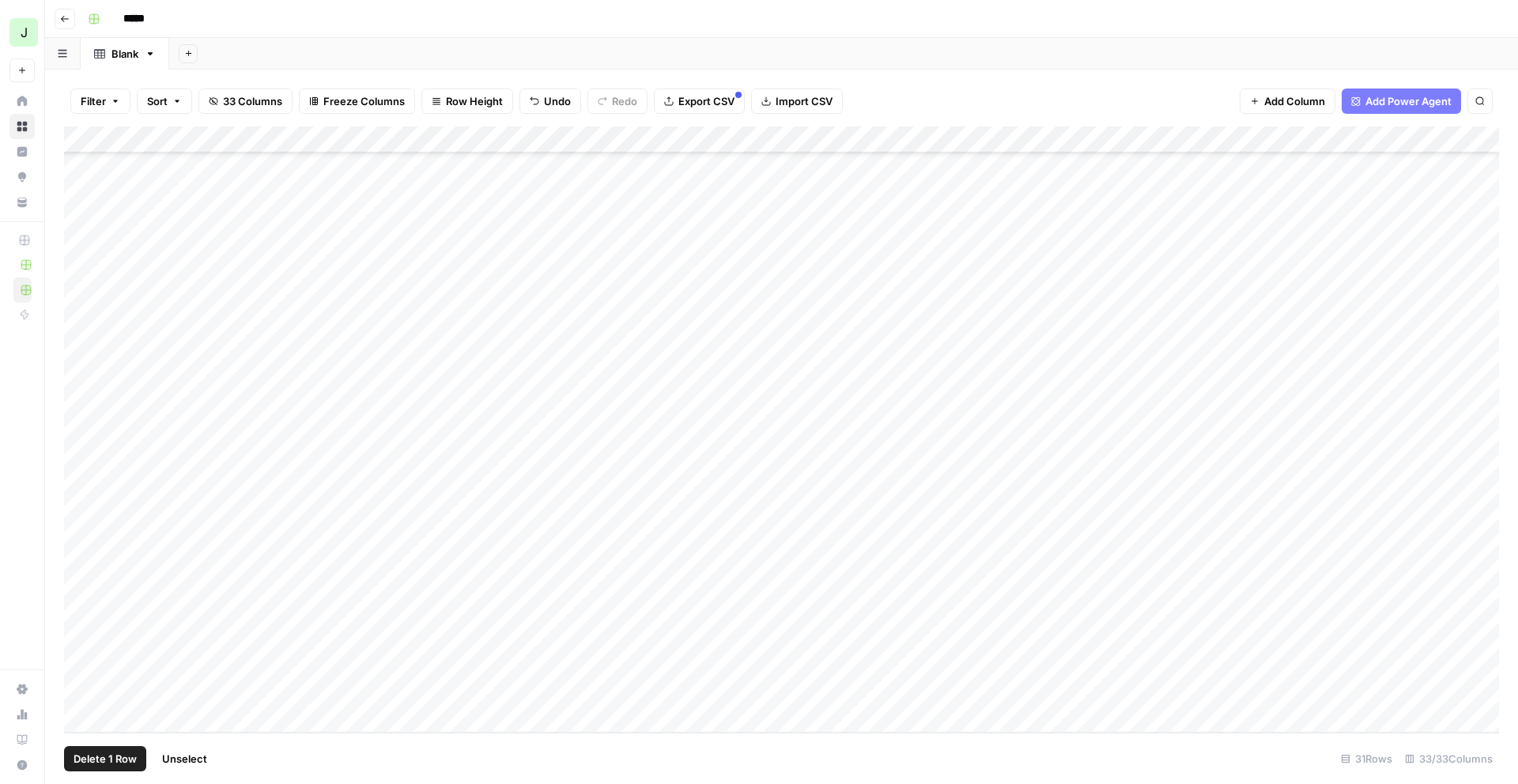
click at [84, 692] on div "Add Column" at bounding box center [781, 429] width 1435 height 606
click at [84, 663] on div "Add Column" at bounding box center [781, 429] width 1435 height 606
click at [102, 758] on span "Delete 2 Rows" at bounding box center [108, 758] width 71 height 15
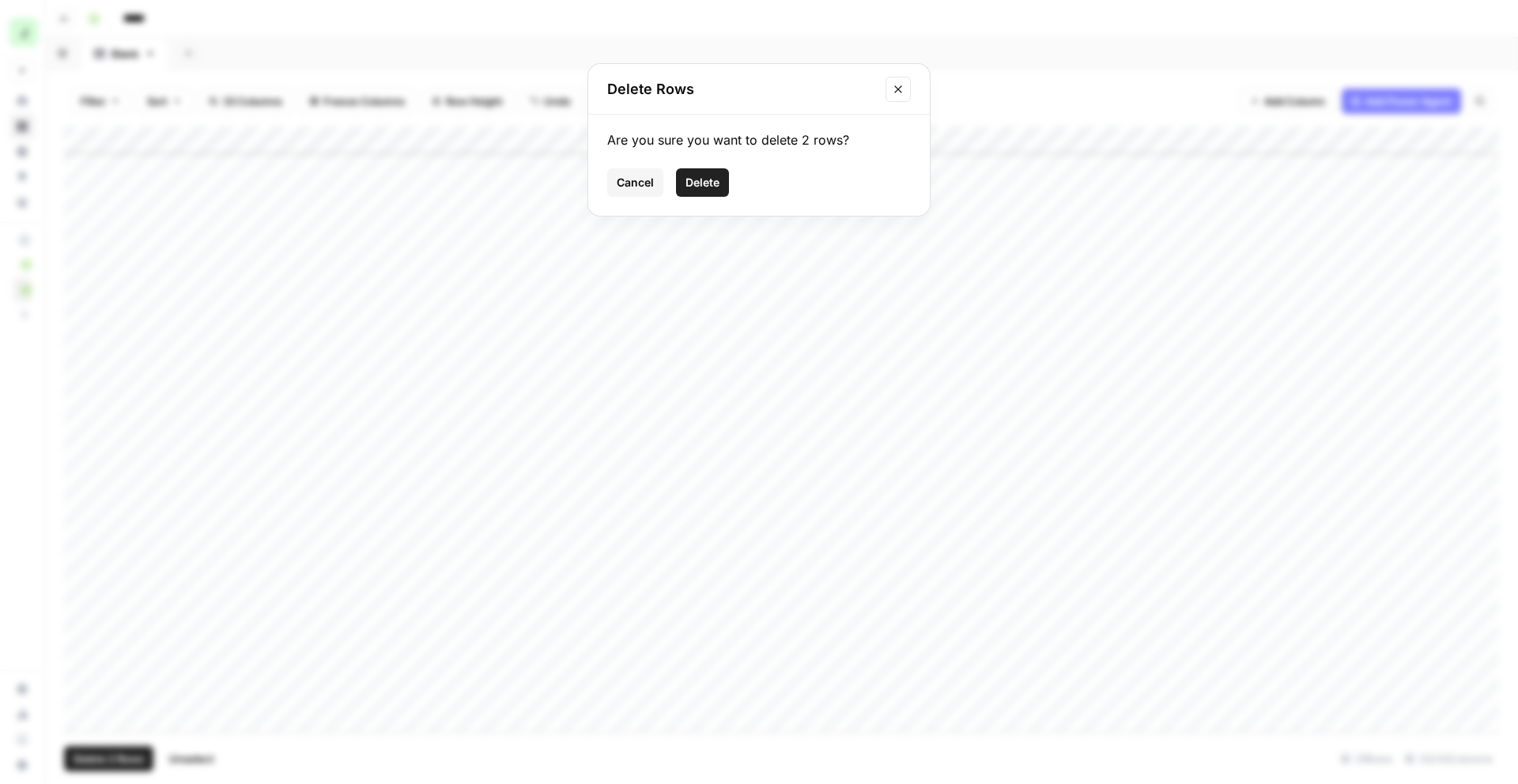
click at [706, 185] on span "Delete" at bounding box center [702, 182] width 34 height 15
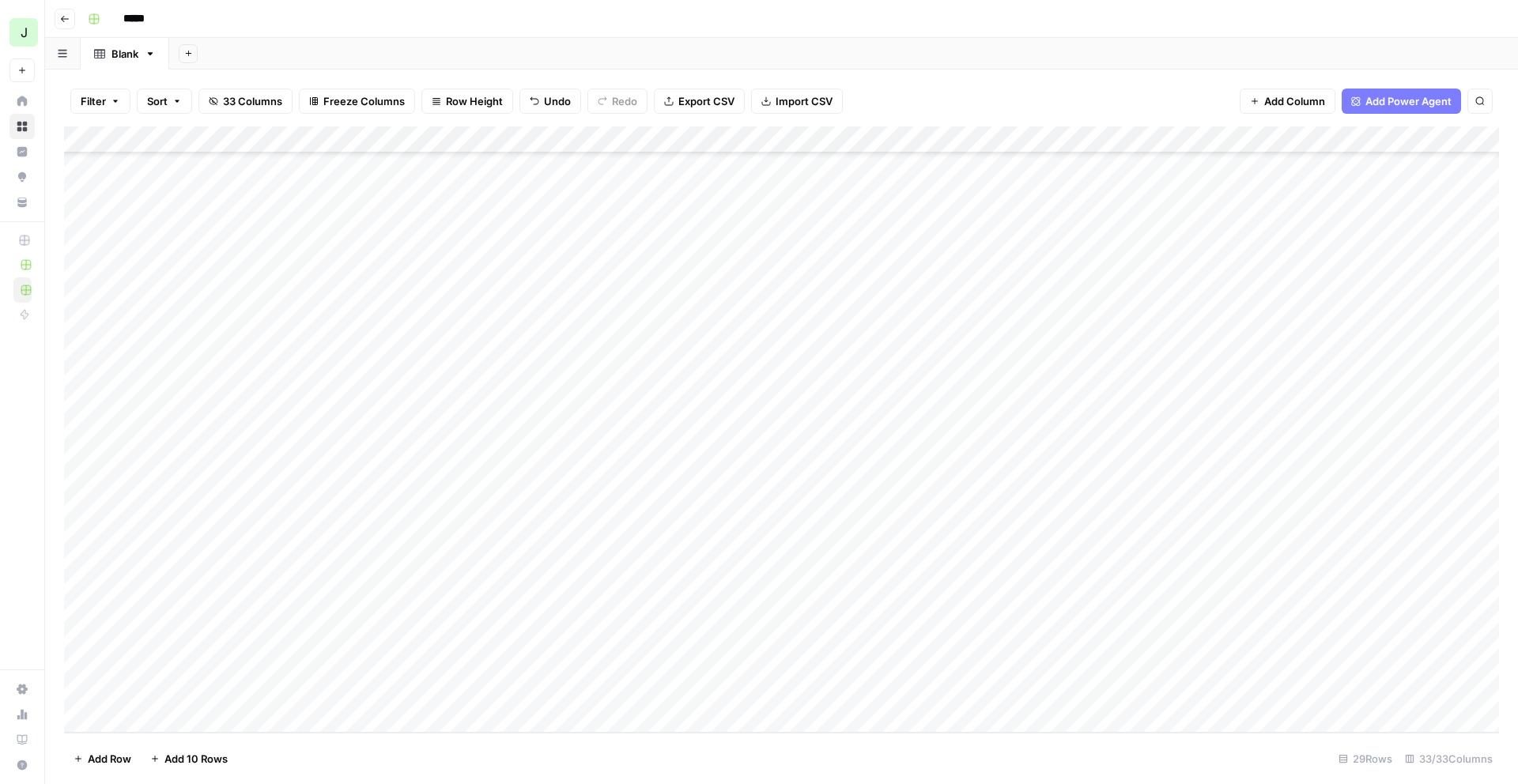
scroll to position [225, 0]
click at [1339, 758] on rect at bounding box center [1343, 758] width 9 height 9
click at [66, 52] on icon "button" at bounding box center [62, 53] width 9 height 9
click at [266, 52] on div "Add Sheet" at bounding box center [844, 53] width 1349 height 32
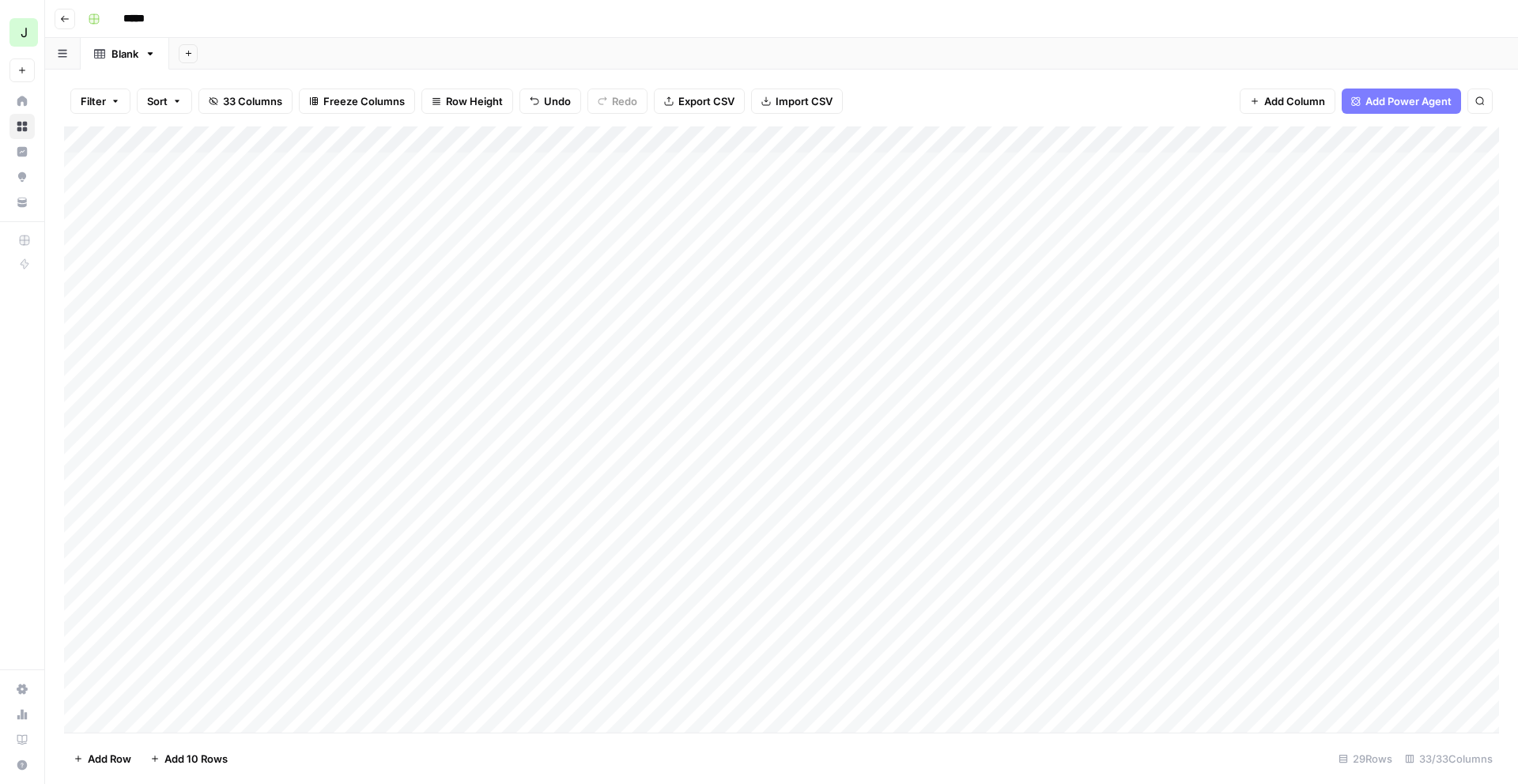
click at [495, 27] on div "*****" at bounding box center [792, 18] width 1421 height 25
drag, startPoint x: 644, startPoint y: 85, endPoint x: 662, endPoint y: 94, distance: 20.1
click at [657, 93] on div "Filter Sort 33 Columns Freeze Columns Row Height Undo Redo Export CSV Import CS…" at bounding box center [781, 101] width 1435 height 51
click at [665, 95] on button "Export CSV" at bounding box center [699, 101] width 91 height 25
click at [486, 59] on div "Add Sheet" at bounding box center [844, 53] width 1349 height 32
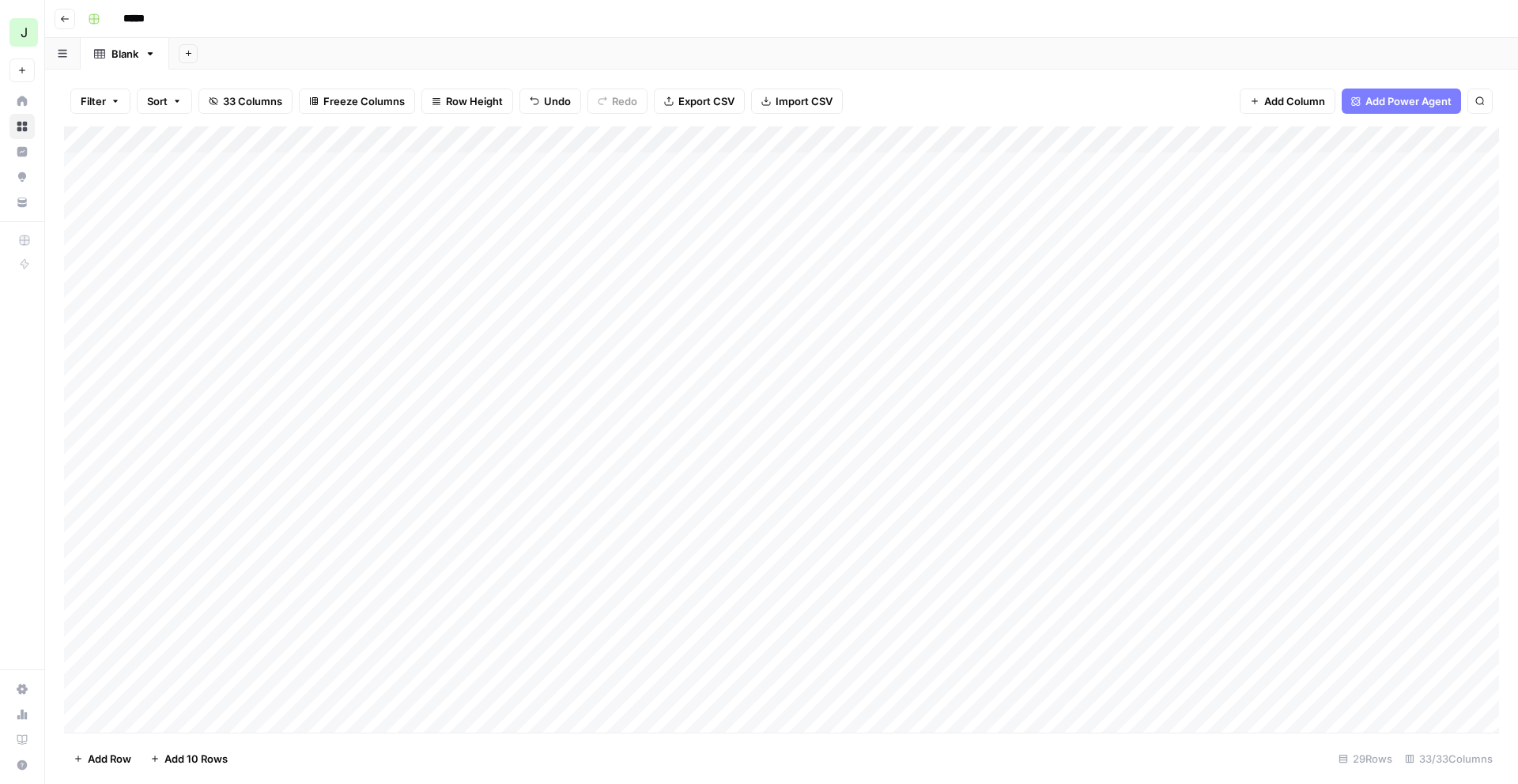
drag, startPoint x: 397, startPoint y: 34, endPoint x: 267, endPoint y: 22, distance: 130.6
click at [396, 34] on header "Go back *****" at bounding box center [781, 19] width 1473 height 38
click at [54, 10] on button "Go back" at bounding box center [65, 19] width 21 height 21
